Goal: Task Accomplishment & Management: Manage account settings

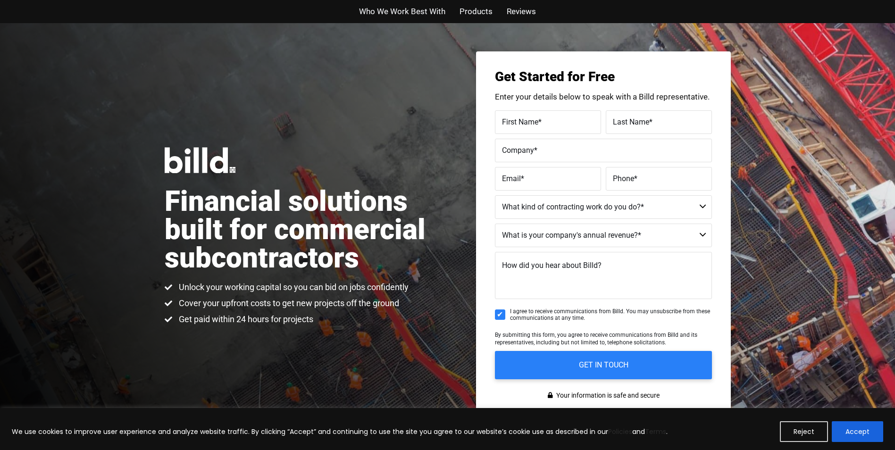
drag, startPoint x: 858, startPoint y: 430, endPoint x: 835, endPoint y: 394, distance: 42.8
click at [858, 429] on button "Accept" at bounding box center [857, 431] width 51 height 21
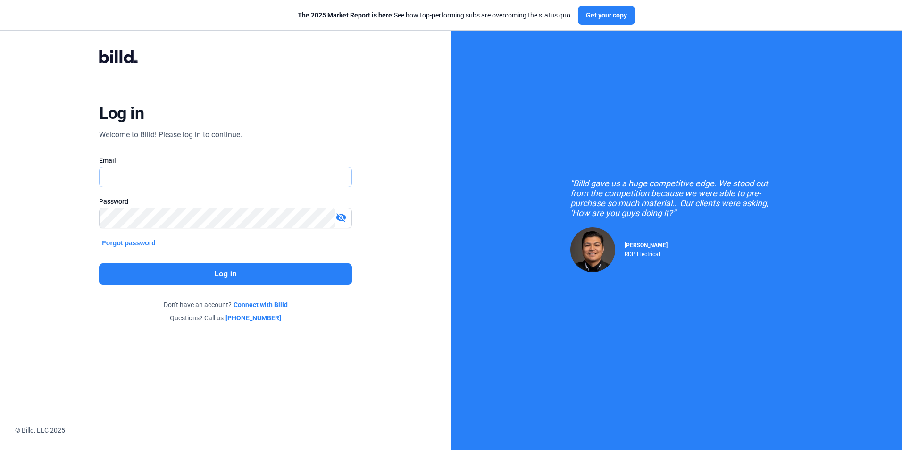
type input "[PERSON_NAME][EMAIL_ADDRESS][DOMAIN_NAME]"
click at [198, 274] on button "Log in" at bounding box center [225, 274] width 252 height 22
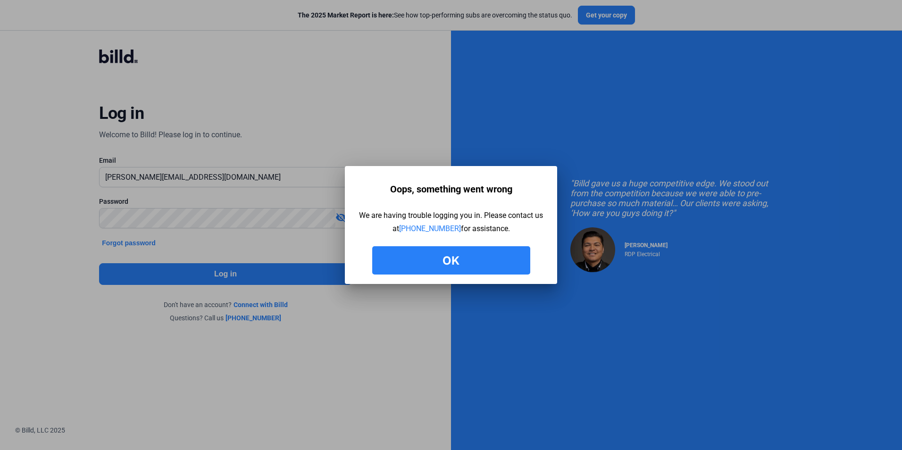
click at [390, 259] on button "Ok" at bounding box center [451, 260] width 158 height 28
